Goal: Information Seeking & Learning: Learn about a topic

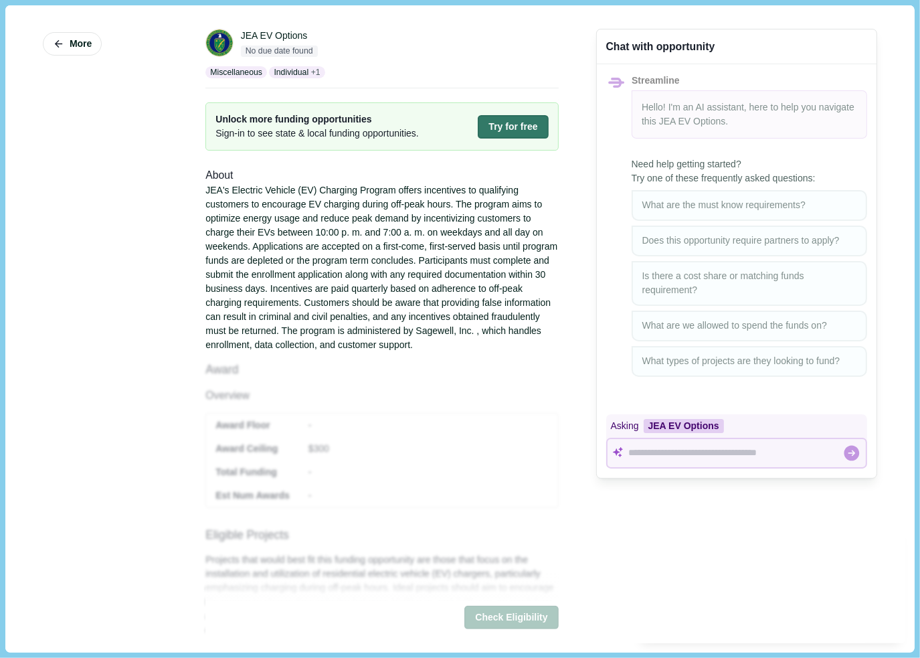
click at [492, 484] on div "About [PERSON_NAME]'s Electric Vehicle (EV) Charging Program offers incentives …" at bounding box center [381, 667] width 353 height 1001
click at [70, 41] on span "More" at bounding box center [81, 43] width 22 height 11
